Goal: Information Seeking & Learning: Learn about a topic

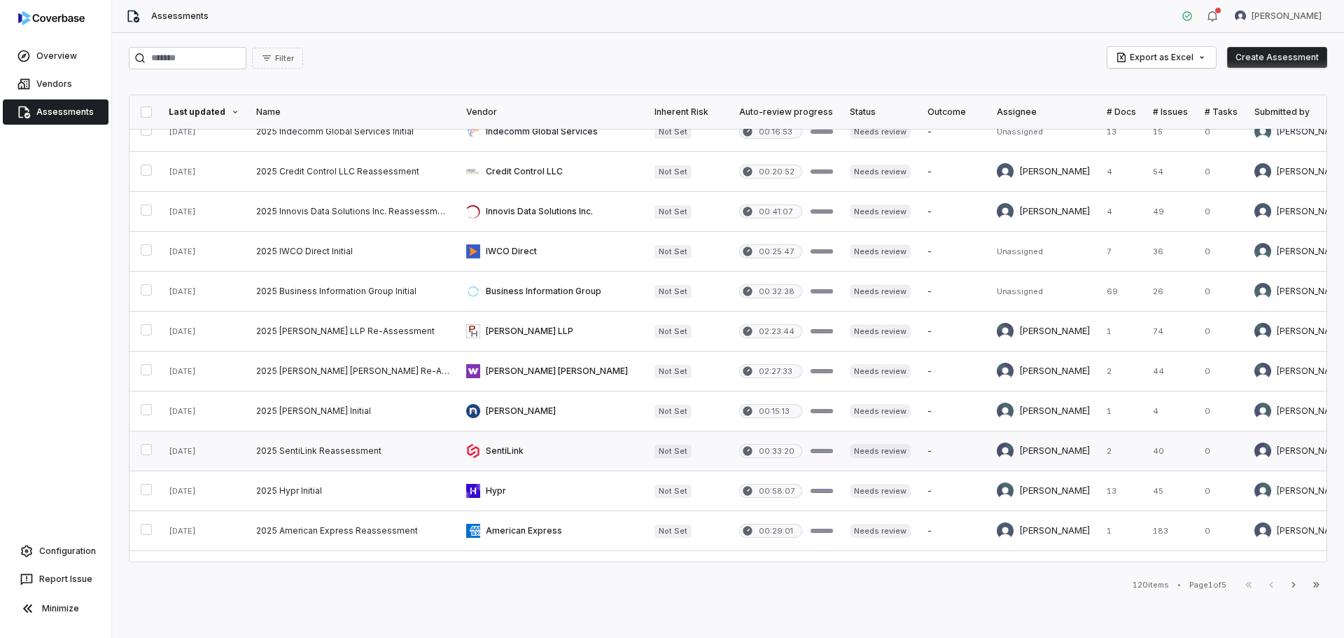
scroll to position [280, 0]
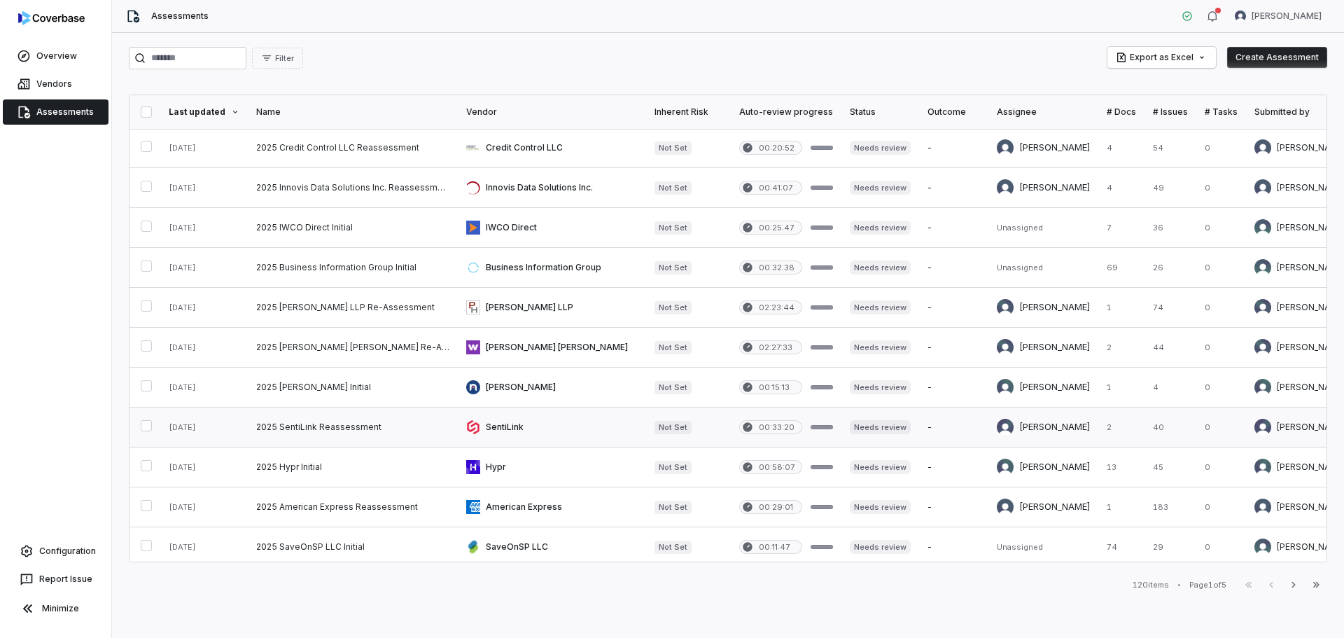
click at [307, 431] on link at bounding box center [353, 426] width 210 height 39
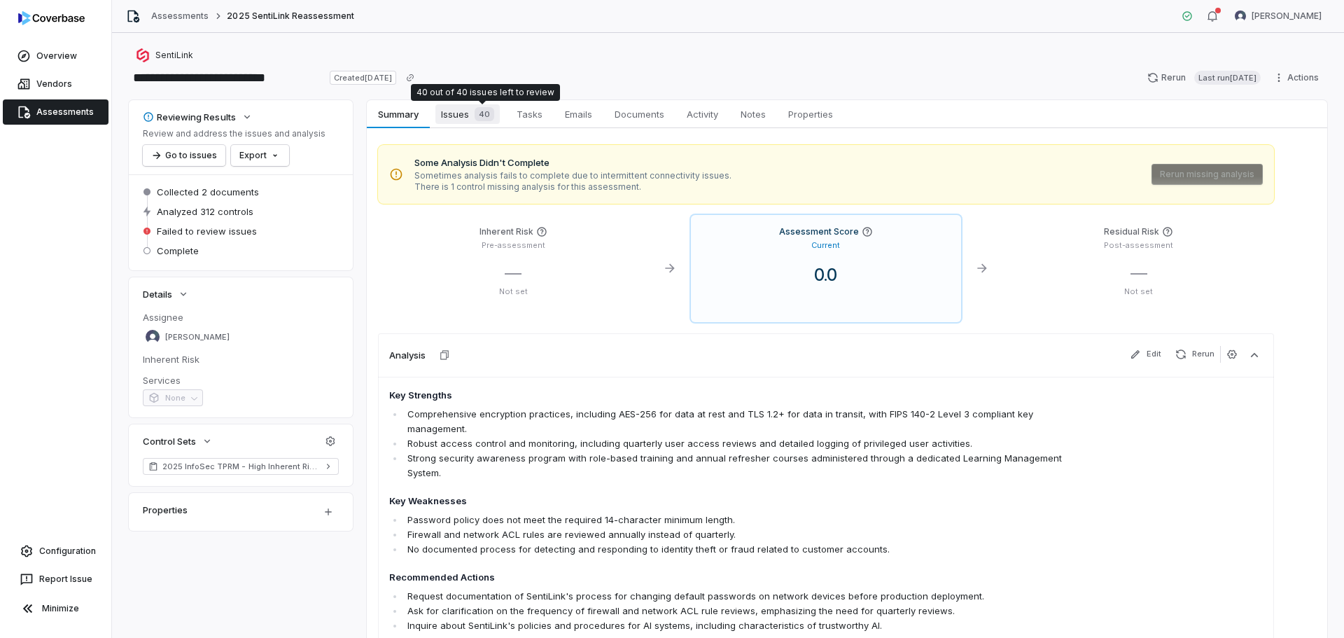
drag, startPoint x: 470, startPoint y: 112, endPoint x: 470, endPoint y: 122, distance: 9.8
click at [470, 112] on div "40" at bounding box center [481, 114] width 25 height 14
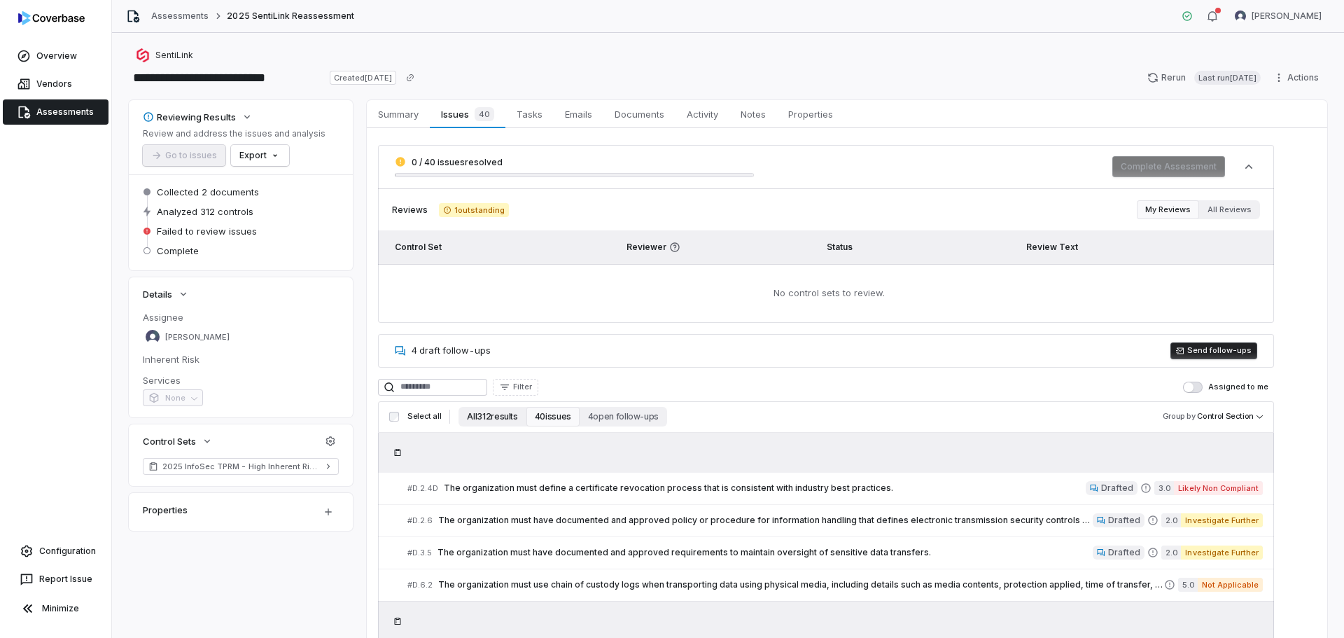
click at [481, 417] on button "All 312 results" at bounding box center [492, 417] width 67 height 20
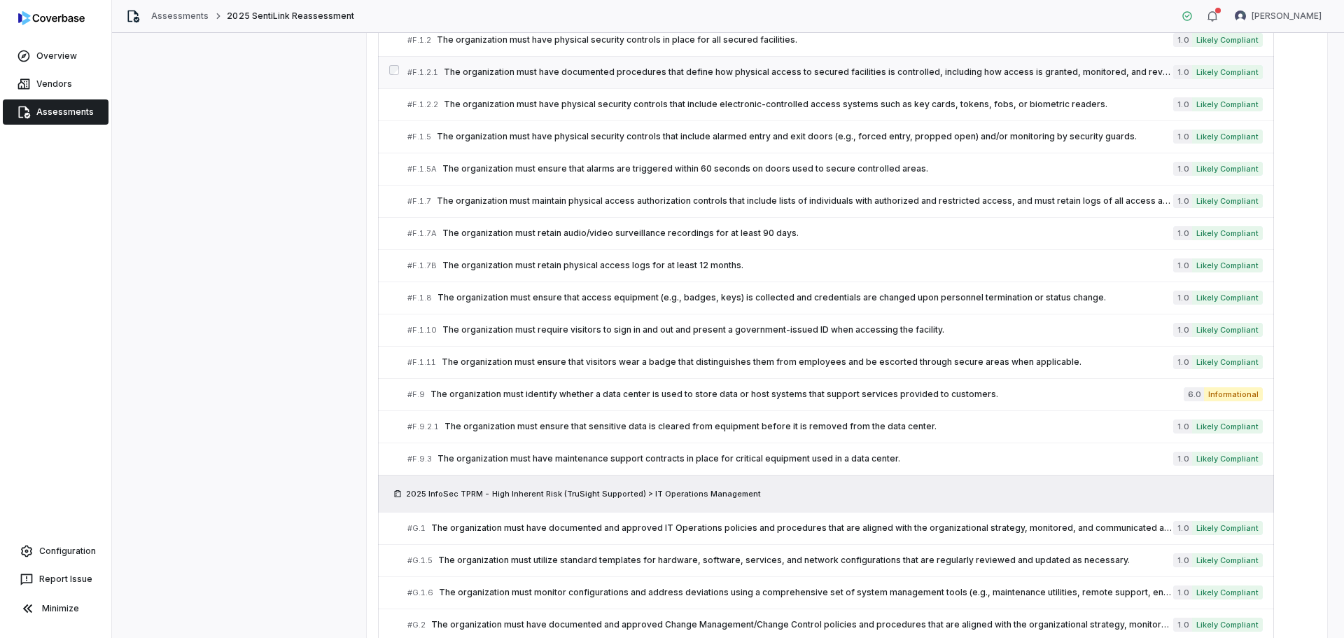
scroll to position [3266, 0]
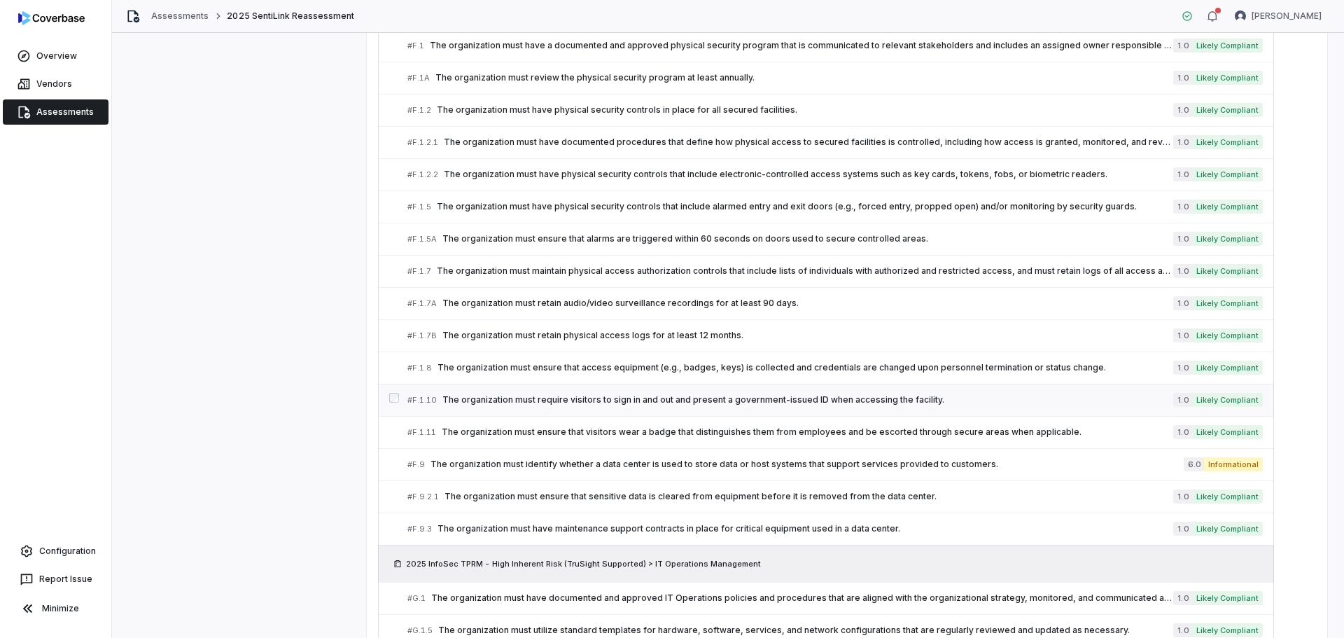
click at [563, 397] on span "The organization must require visitors to sign in and out and present a governm…" at bounding box center [807, 399] width 731 height 11
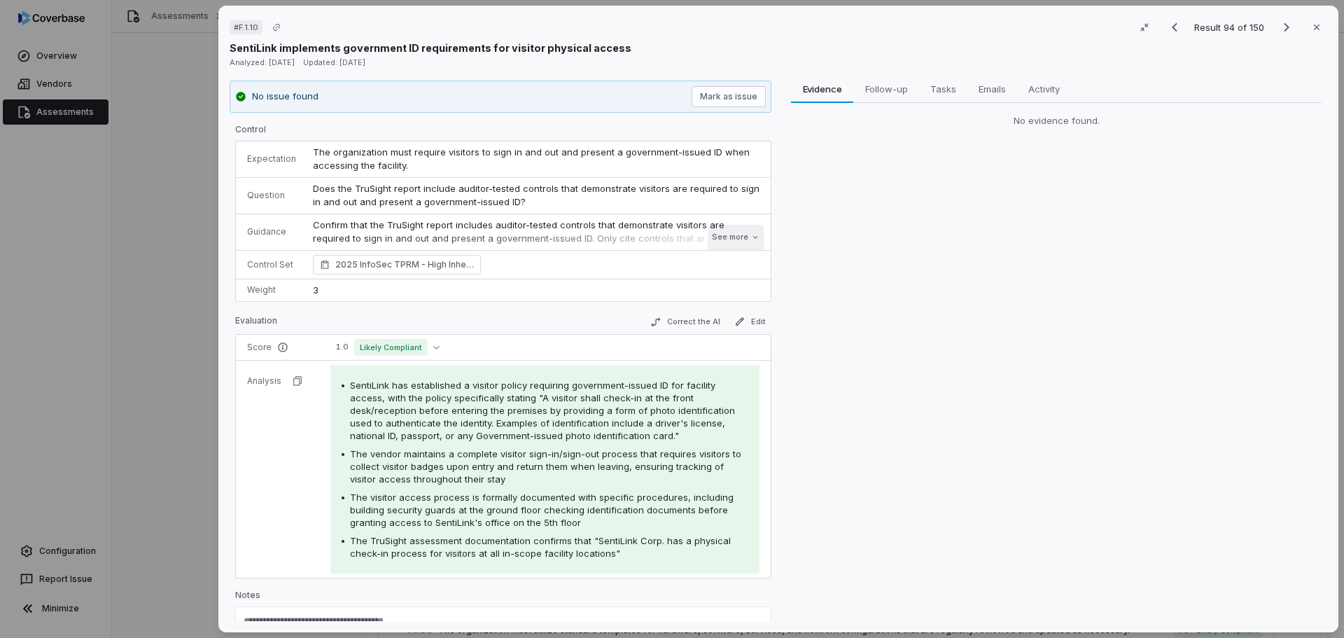
click at [723, 232] on button "See more" at bounding box center [736, 237] width 56 height 25
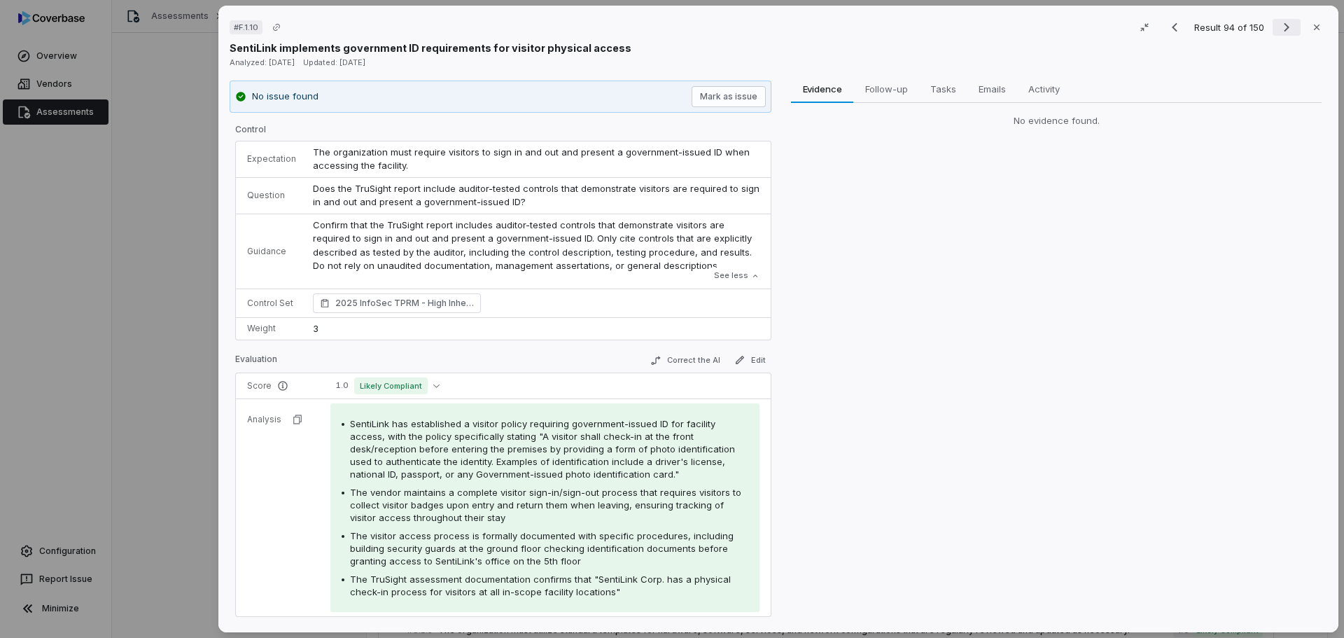
click at [1278, 22] on icon "Next result" at bounding box center [1286, 27] width 17 height 17
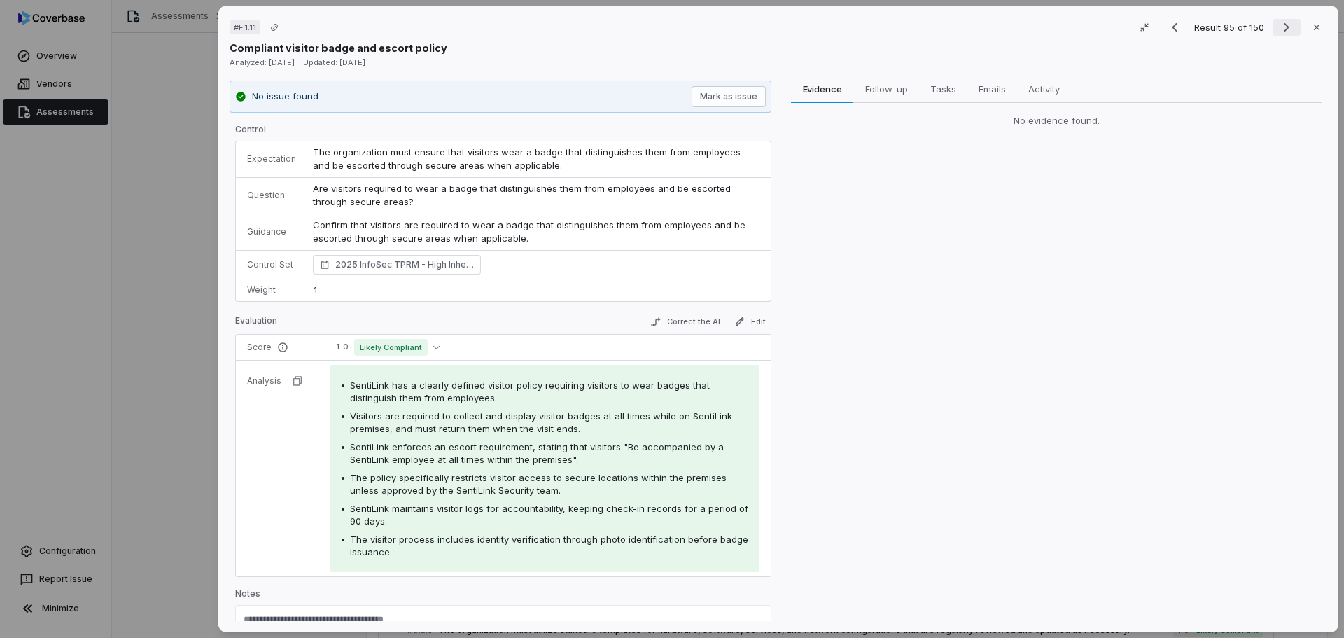
click at [1284, 28] on icon "Next result" at bounding box center [1287, 27] width 6 height 9
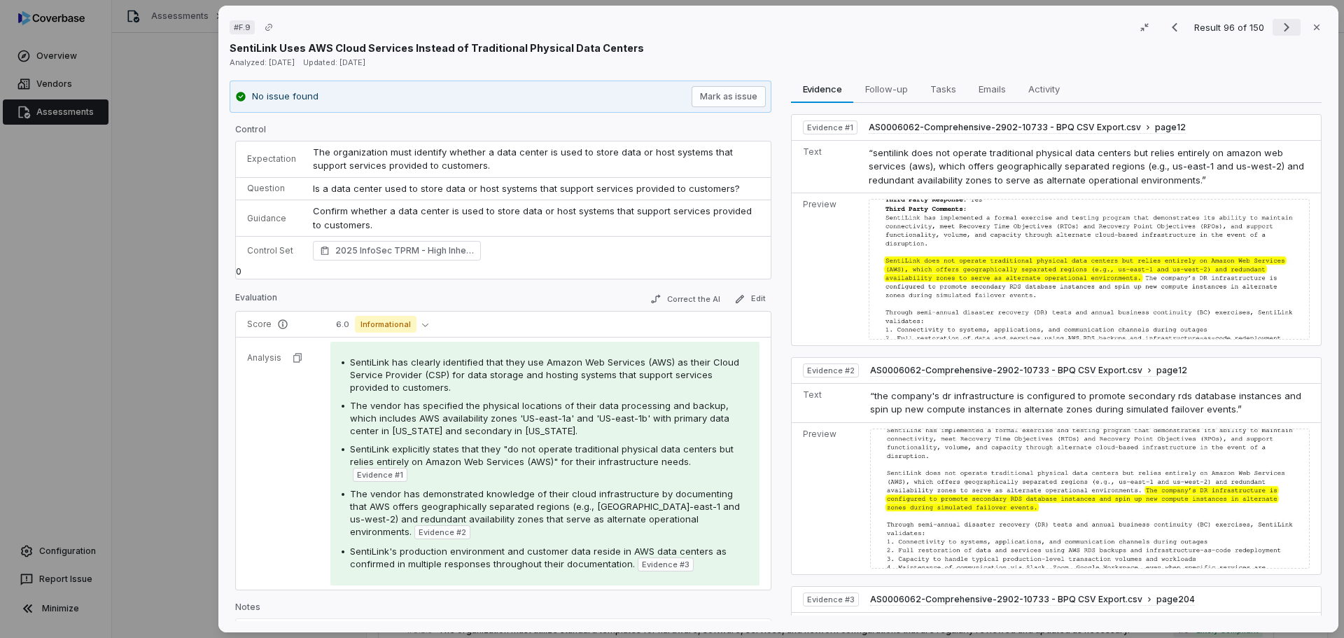
click at [1278, 27] on icon "Next result" at bounding box center [1286, 27] width 17 height 17
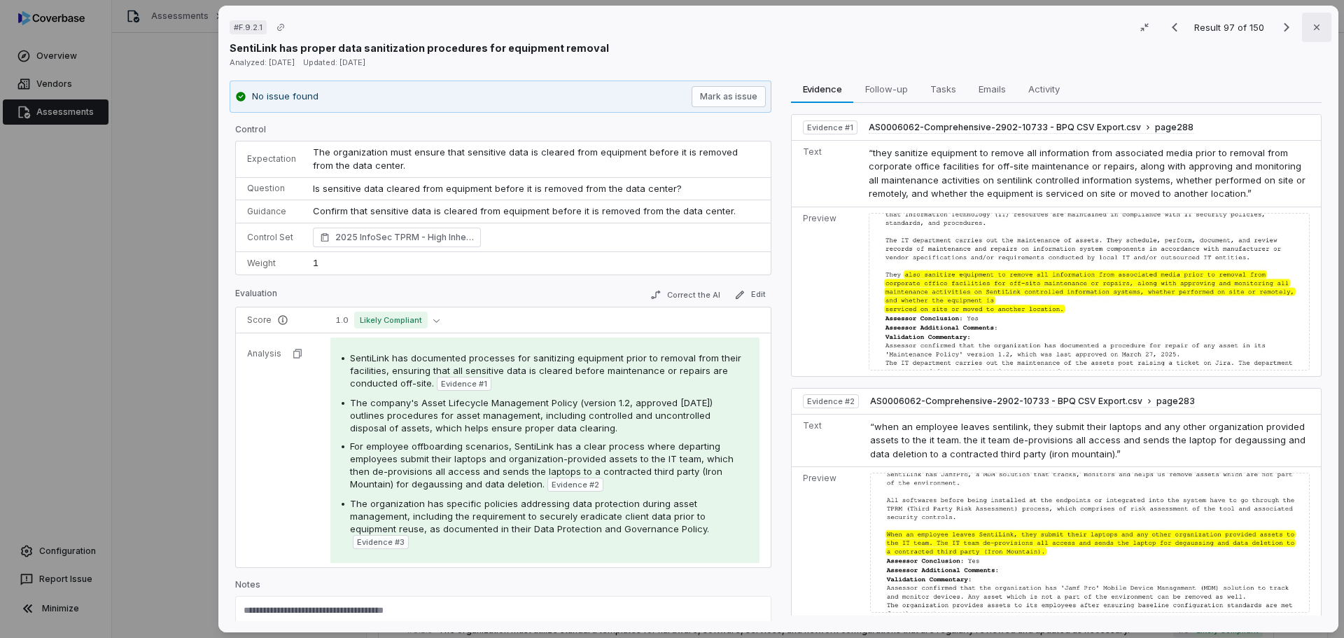
click at [1315, 28] on icon "button" at bounding box center [1316, 27] width 11 height 11
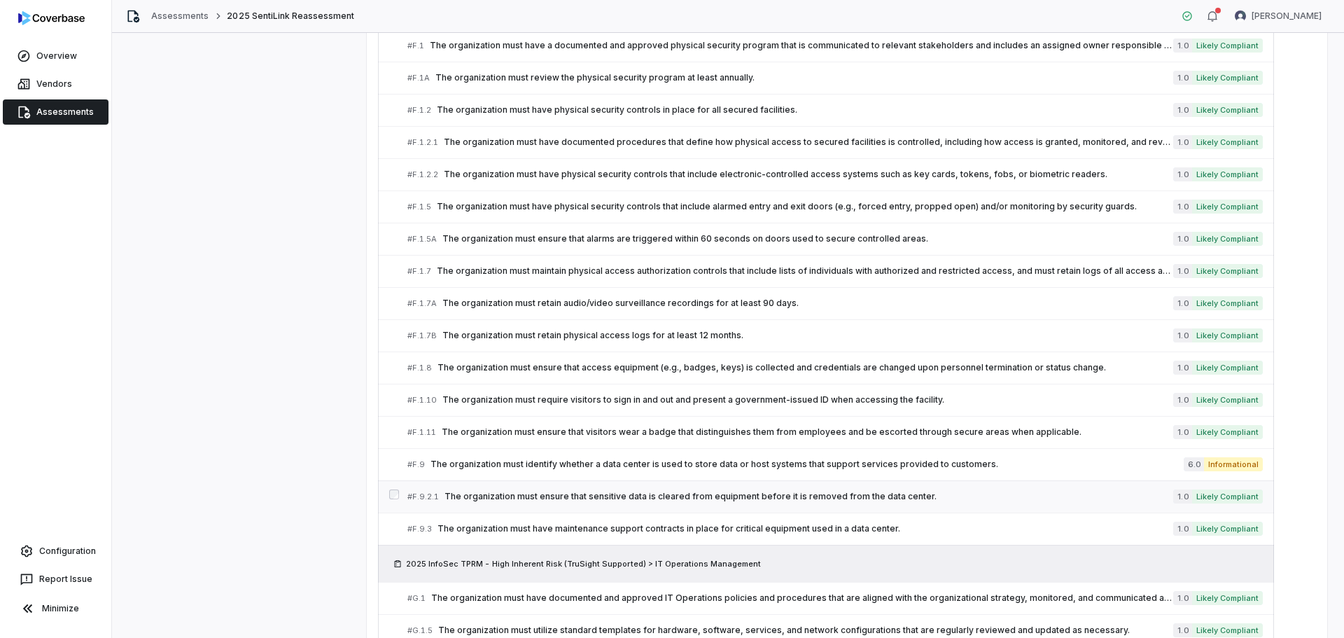
click at [916, 500] on span "The organization must ensure that sensitive data is cleared from equipment befo…" at bounding box center [809, 496] width 729 height 11
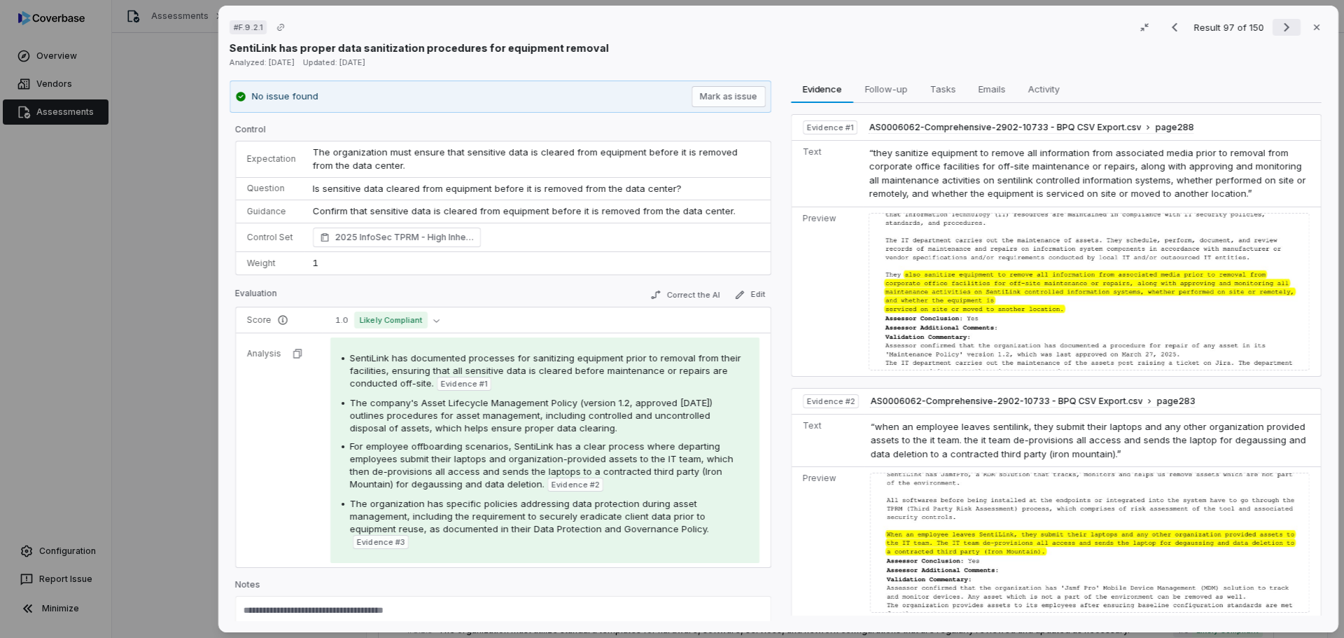
click at [1285, 29] on icon "Next result" at bounding box center [1286, 27] width 17 height 17
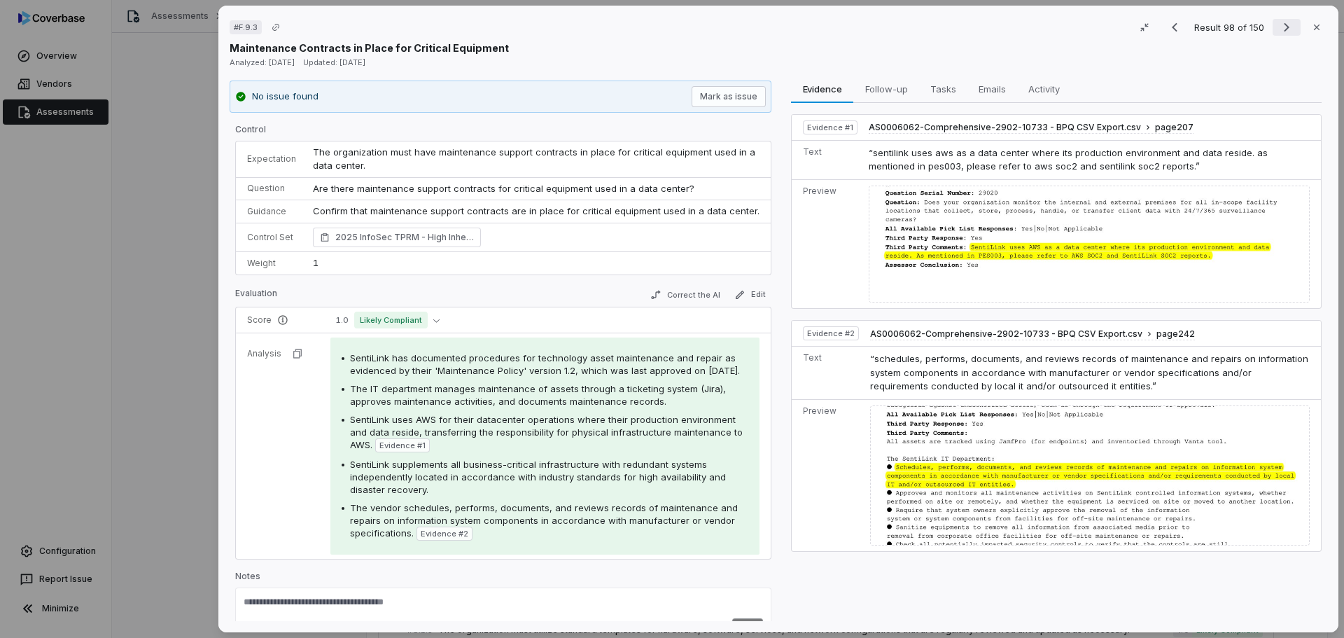
click at [1278, 28] on icon "Next result" at bounding box center [1286, 27] width 17 height 17
